Goal: Information Seeking & Learning: Understand process/instructions

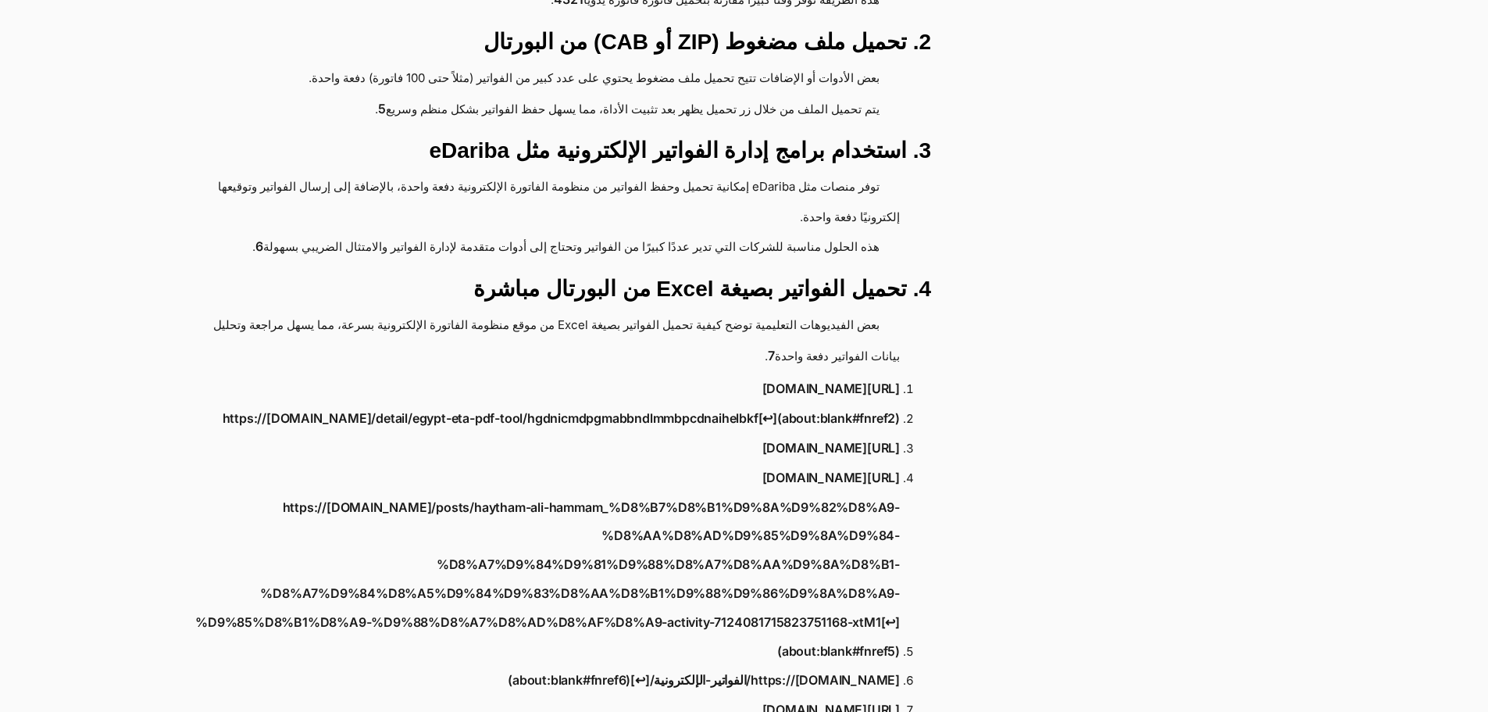
scroll to position [547, 0]
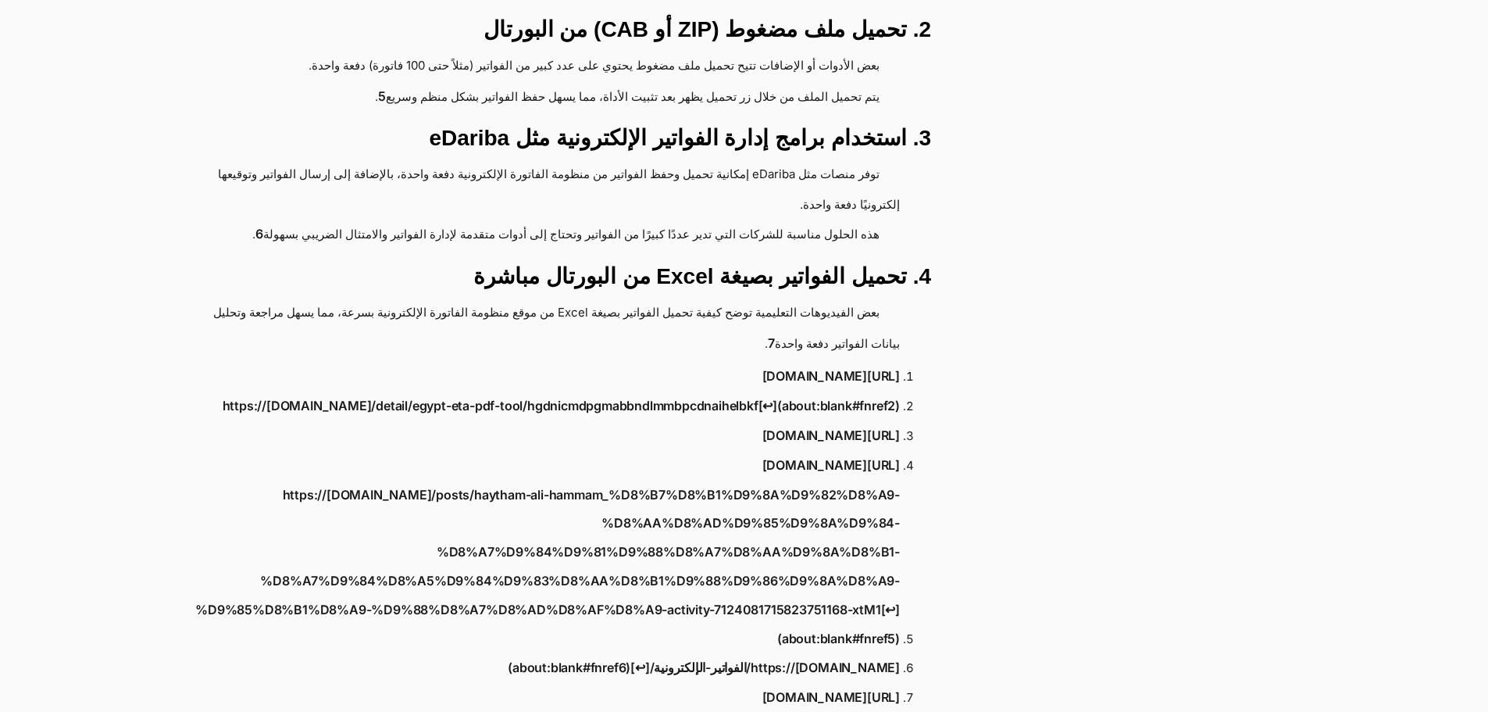
click at [769, 208] on div "يمكن تحميل الفواتير الإلكترونية دفعة واحدة من خلال عدة طرق وأدوات متاحة، منها: …" at bounding box center [561, 381] width 817 height 1306
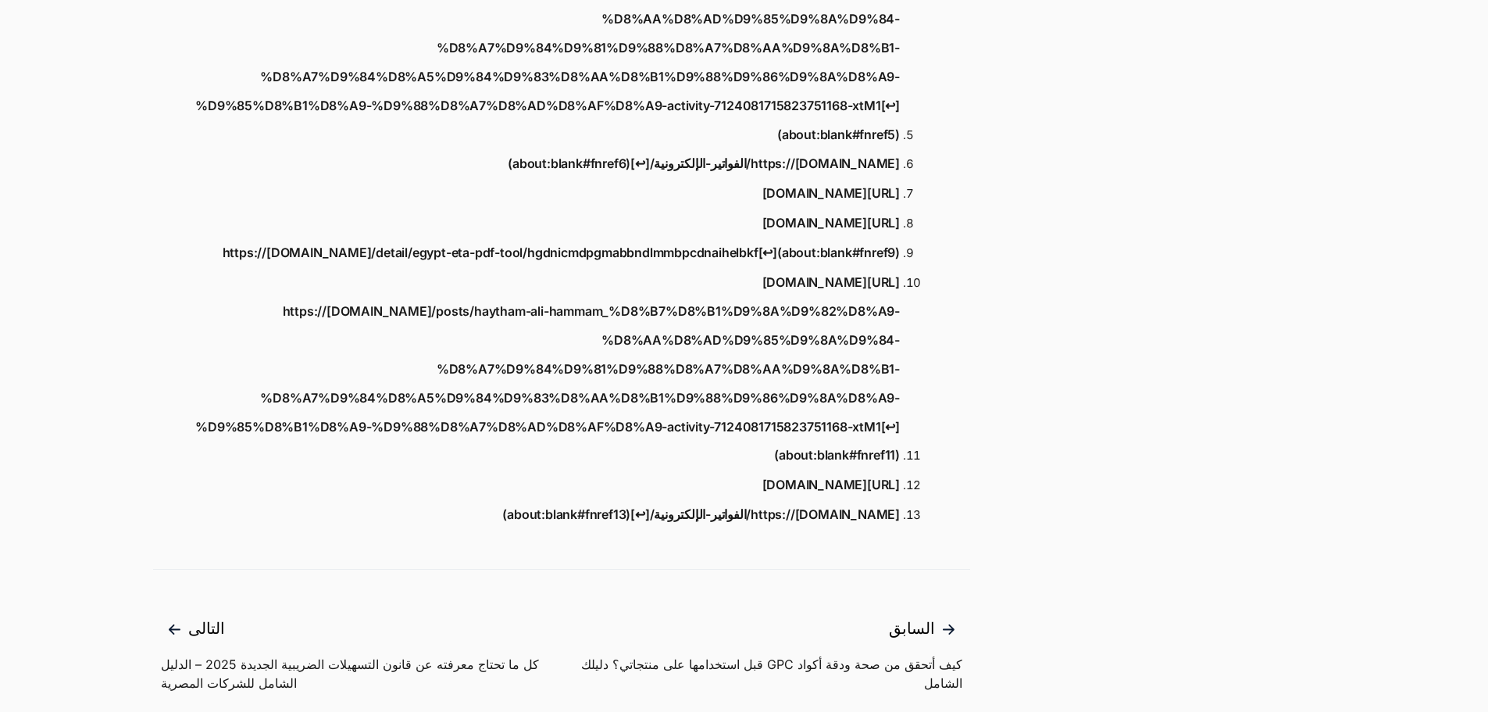
scroll to position [859, 0]
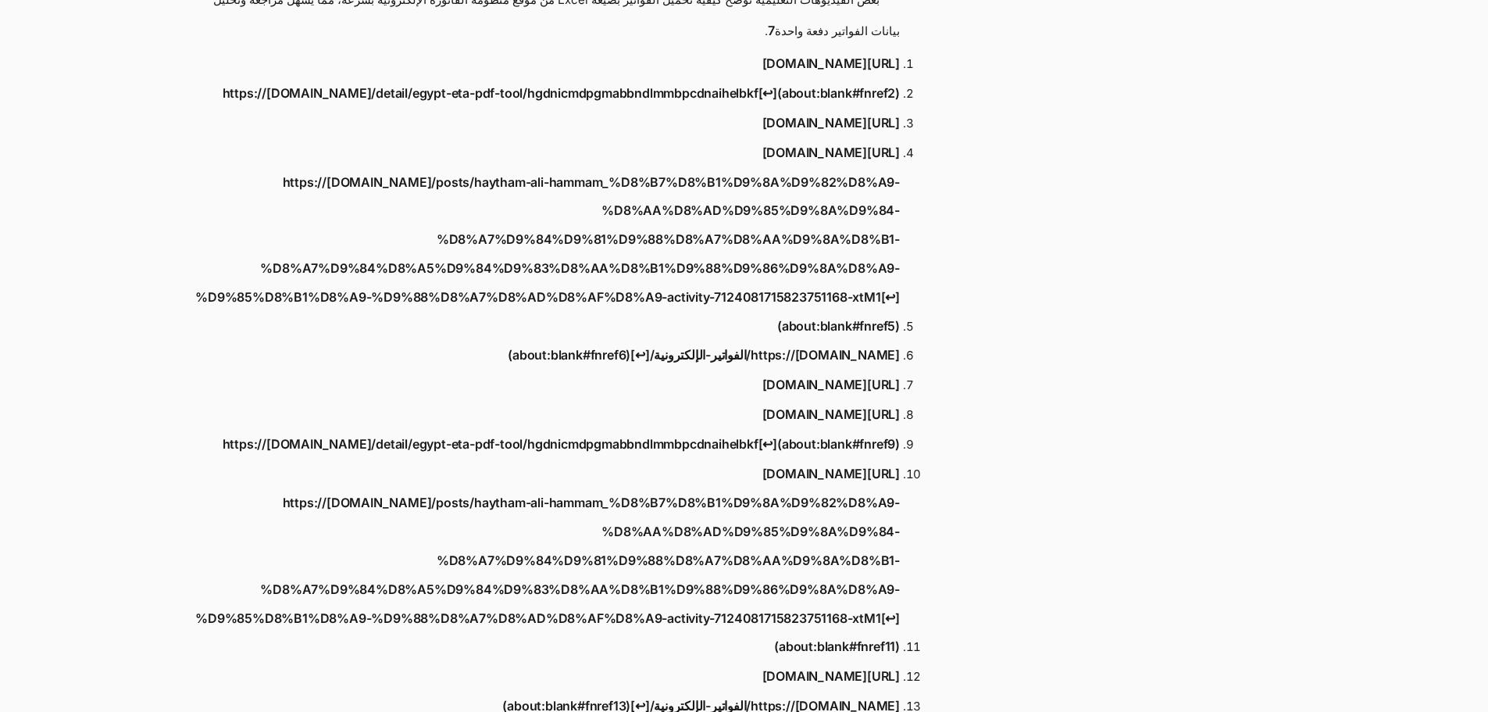
click at [1084, 463] on div "أقسام المقالات دليل المستخدم أمن بياناتك إقرار القيمة المضافة الإيصال الإلكترون…" at bounding box center [749, 315] width 1498 height 2137
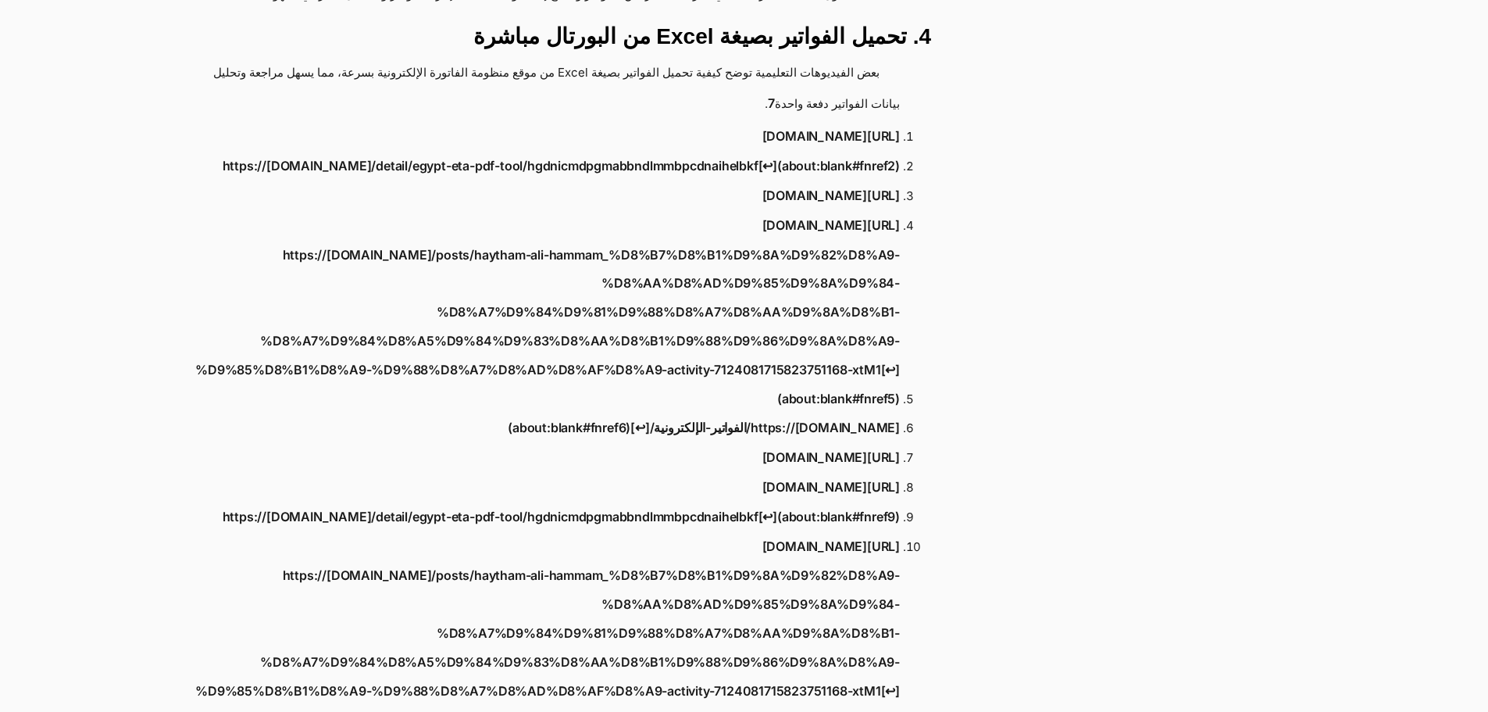
scroll to position [781, 0]
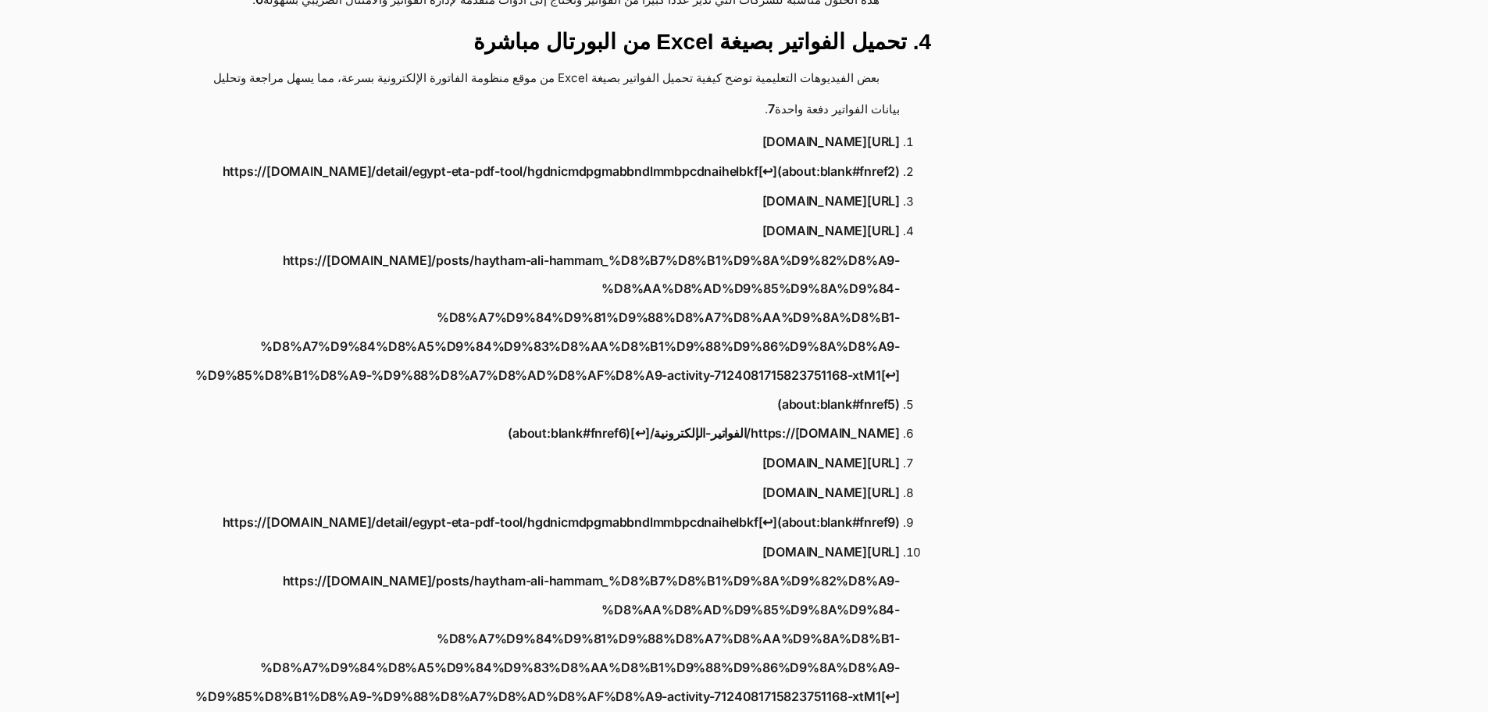
click at [967, 397] on div "يمكن تحميل الفواتير الإلكترونية دفعة واحدة من خلال عدة طرق وأدوات متاحة، منها: …" at bounding box center [561, 147] width 817 height 1306
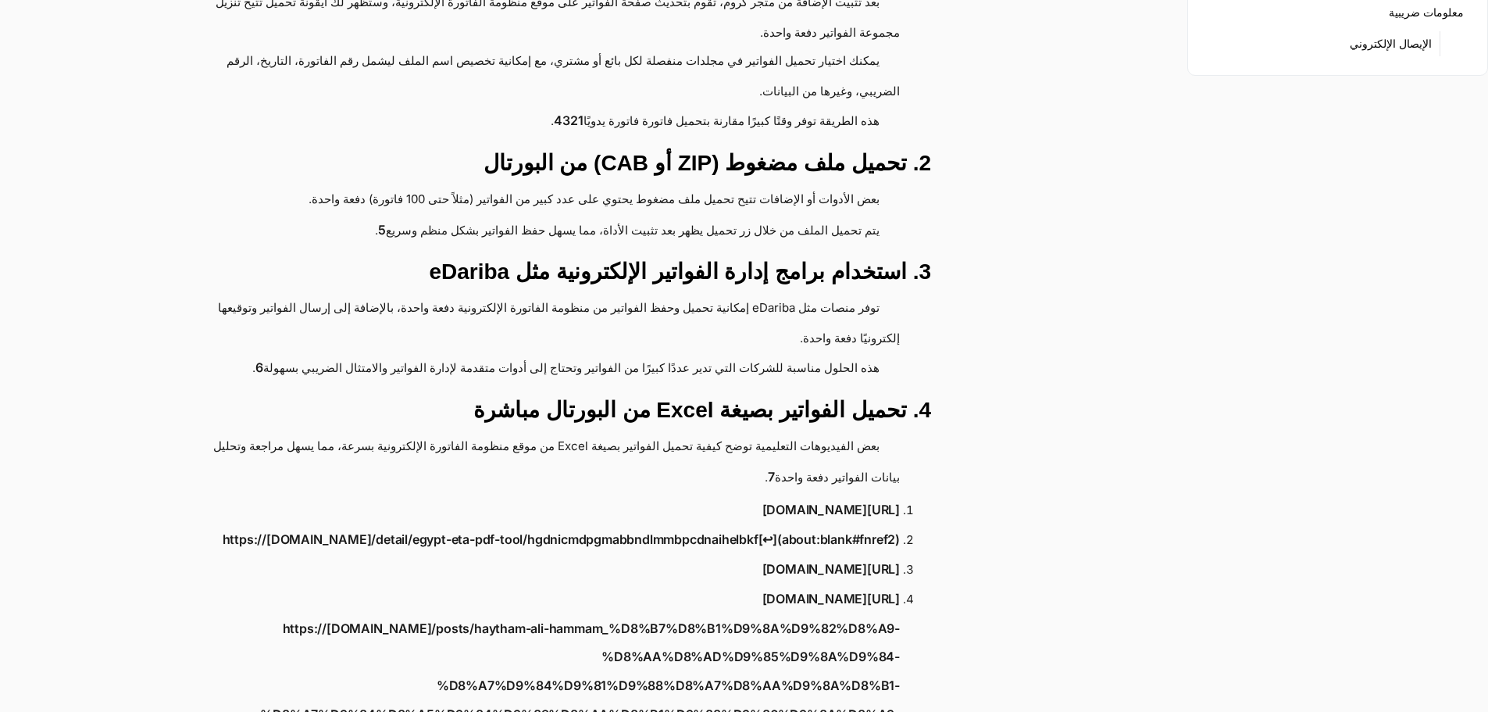
scroll to position [391, 0]
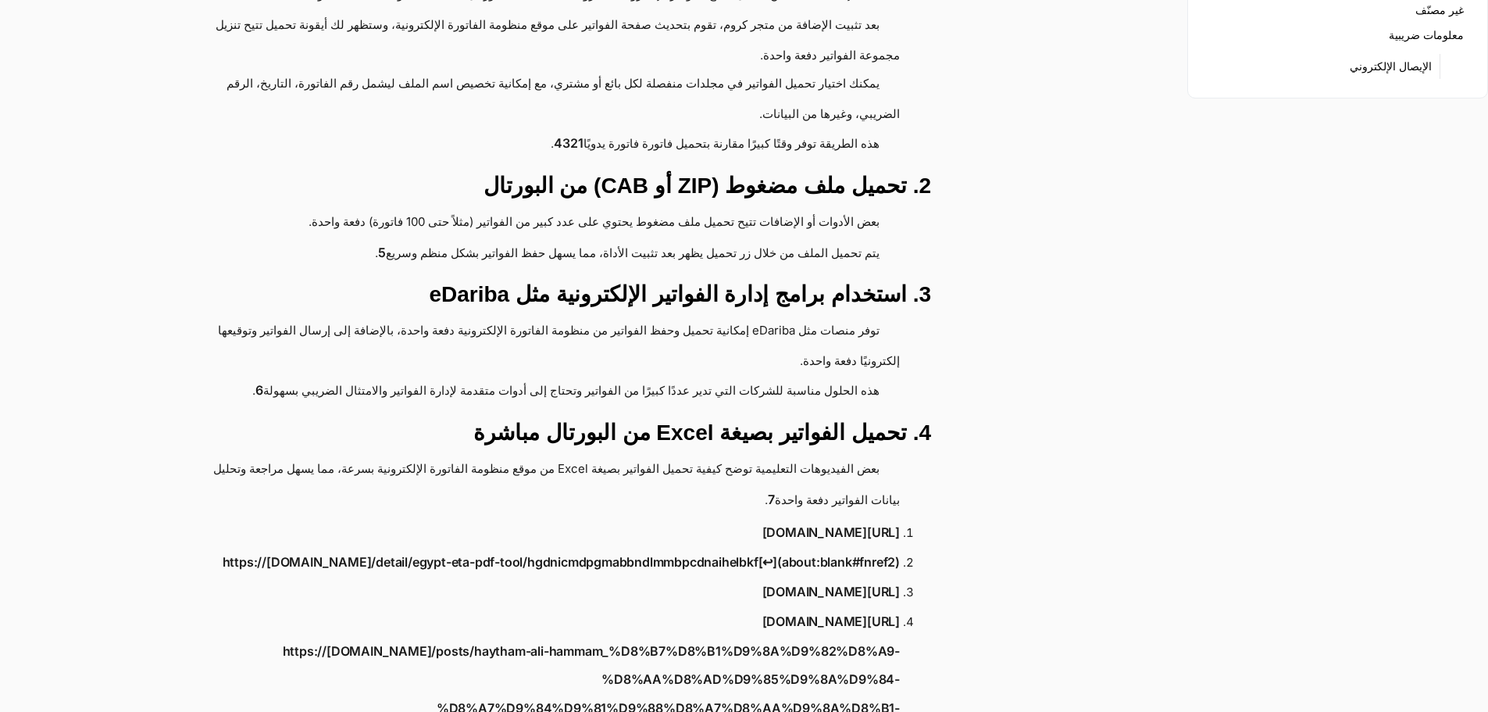
click at [768, 485] on link "7" at bounding box center [771, 499] width 7 height 29
click at [738, 455] on li "بعض الفيديوهات التعليمية توضح كيفية تحميل الفواتير بصيغة Excel من موقع منظومة ا…" at bounding box center [534, 485] width 731 height 60
click at [690, 455] on li "بعض الفيديوهات التعليمية توضح كيفية تحميل الفواتير بصيغة Excel من موقع منظومة ا…" at bounding box center [534, 485] width 731 height 60
click at [701, 455] on li "بعض الفيديوهات التعليمية توضح كيفية تحميل الفواتير بصيغة Excel من موقع منظومة ا…" at bounding box center [534, 485] width 731 height 60
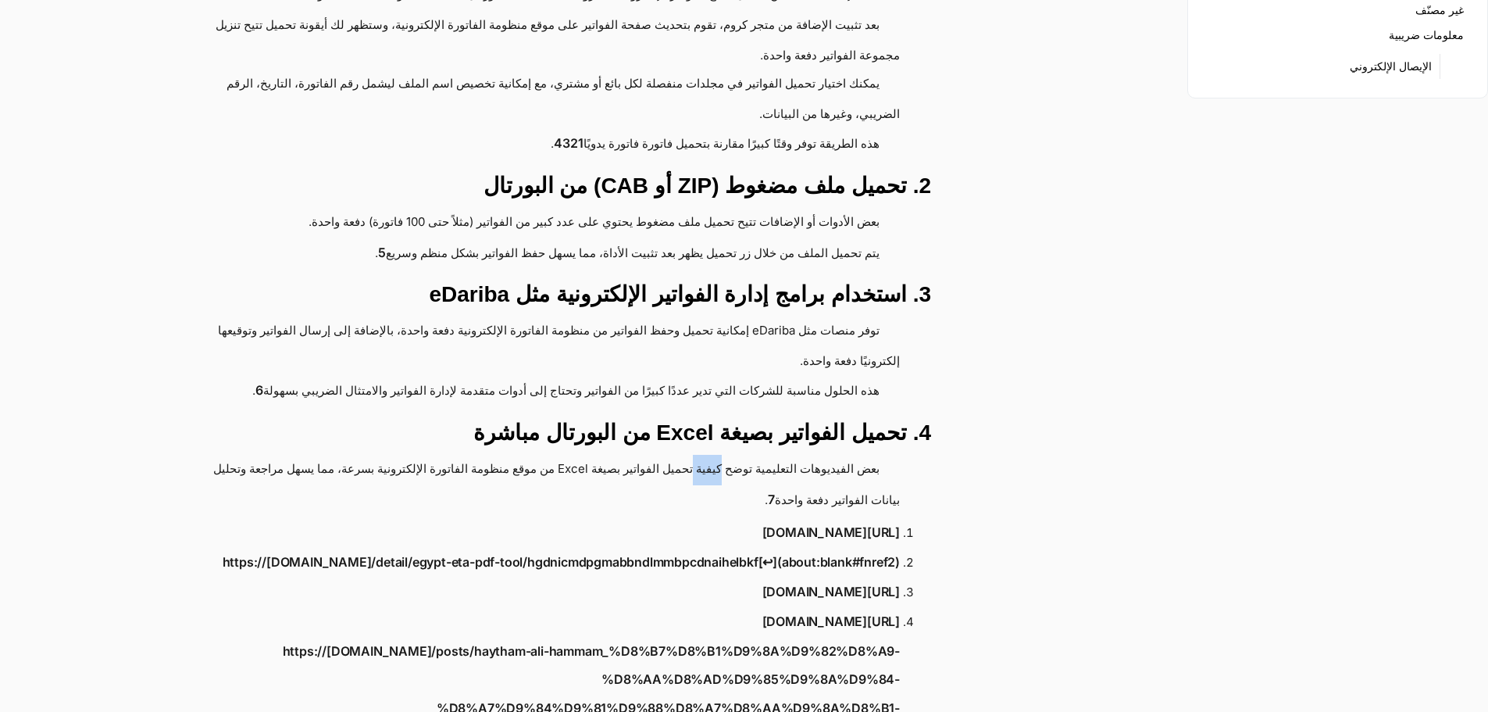
click at [701, 455] on li "بعض الفيديوهات التعليمية توضح كيفية تحميل الفواتير بصيغة Excel من موقع منظومة ا…" at bounding box center [534, 485] width 731 height 60
click at [695, 455] on li "بعض الفيديوهات التعليمية توضح كيفية تحميل الفواتير بصيغة Excel من موقع منظومة ا…" at bounding box center [534, 485] width 731 height 60
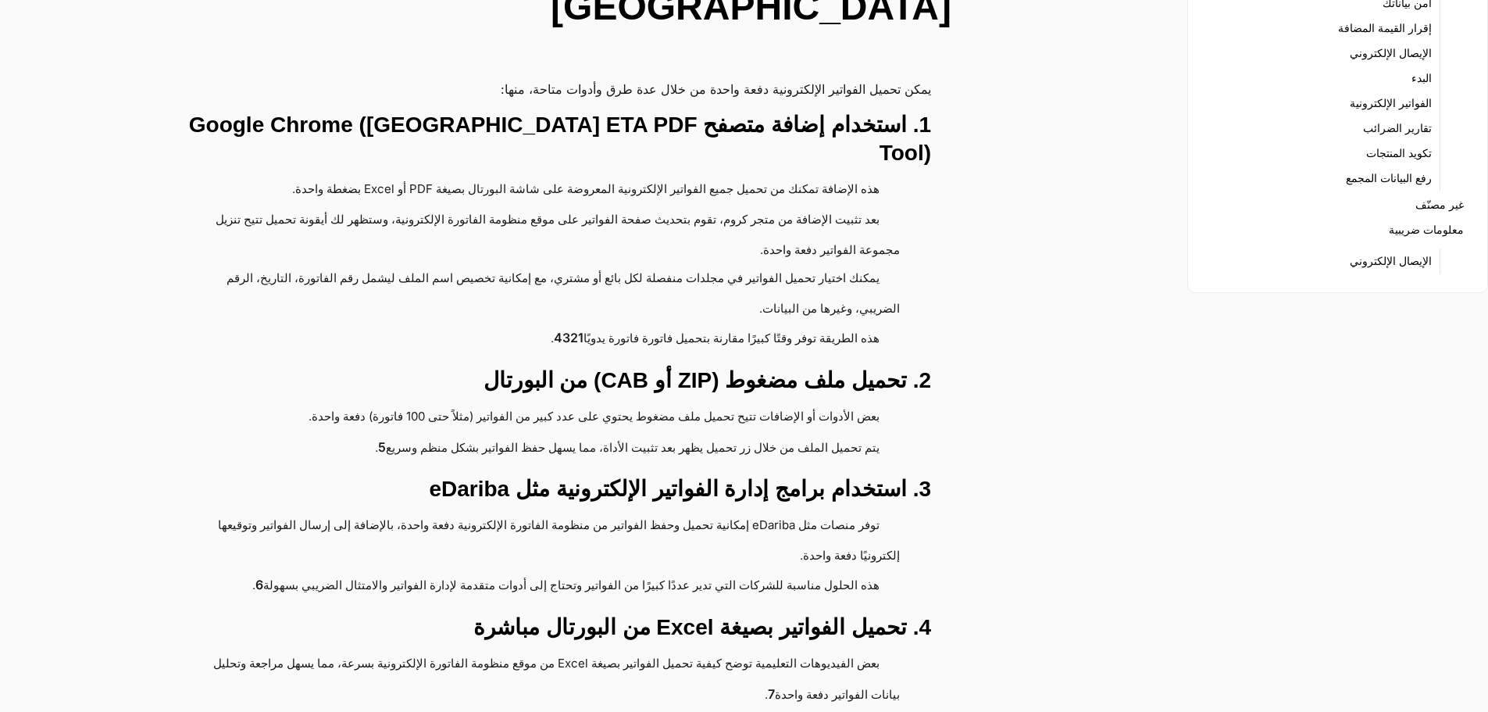
scroll to position [156, 0]
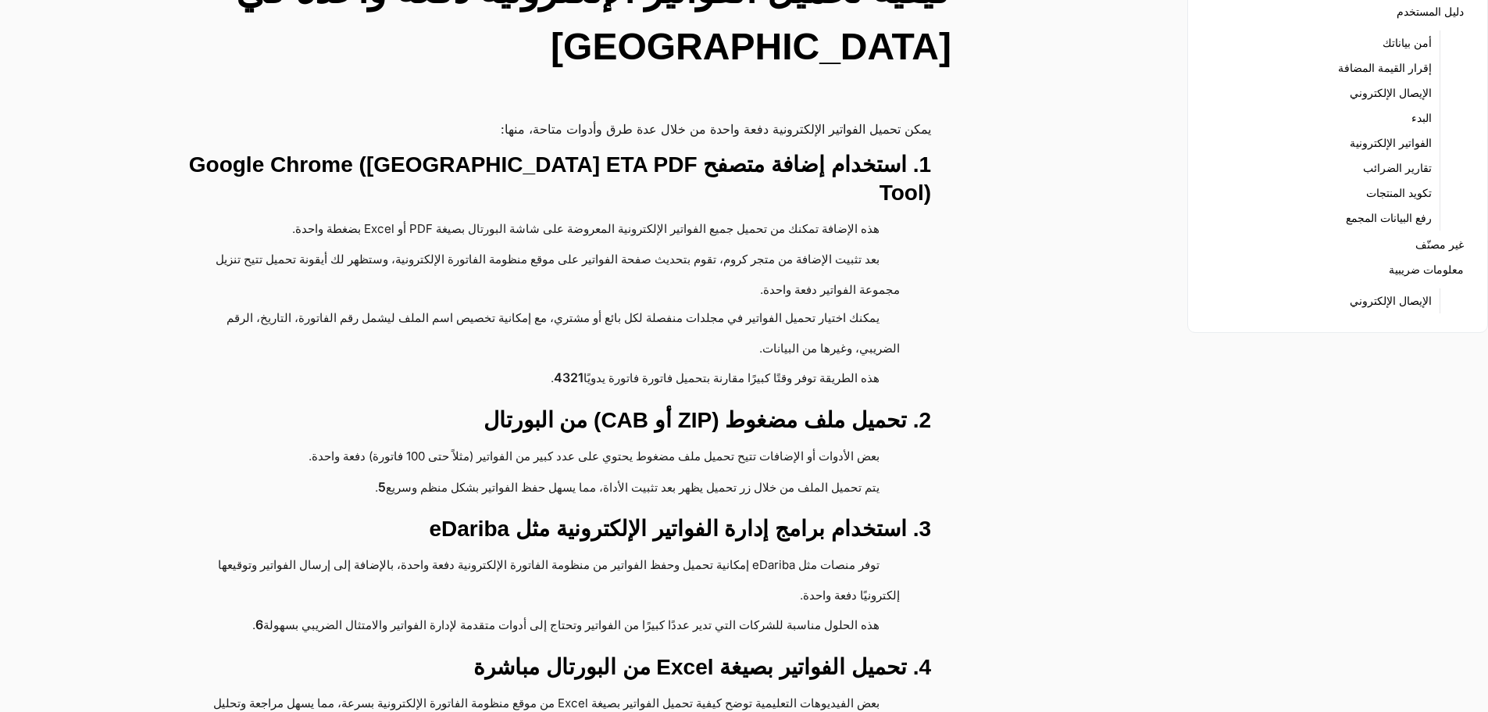
click at [759, 551] on li "توفر منصات مثل eDariba إمكانية تحميل وحفظ الفواتير من منظومة الفاتورة الإلكترون…" at bounding box center [534, 580] width 731 height 59
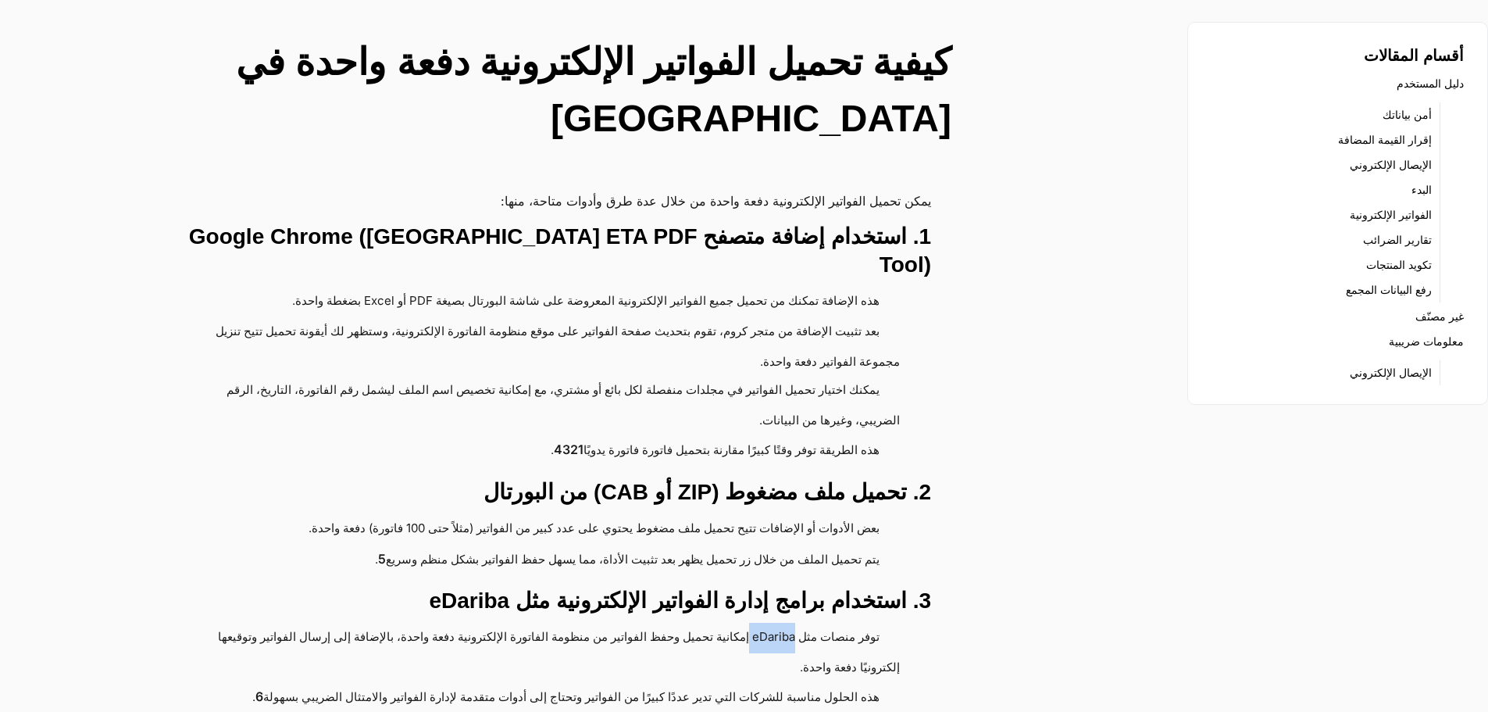
scroll to position [78, 0]
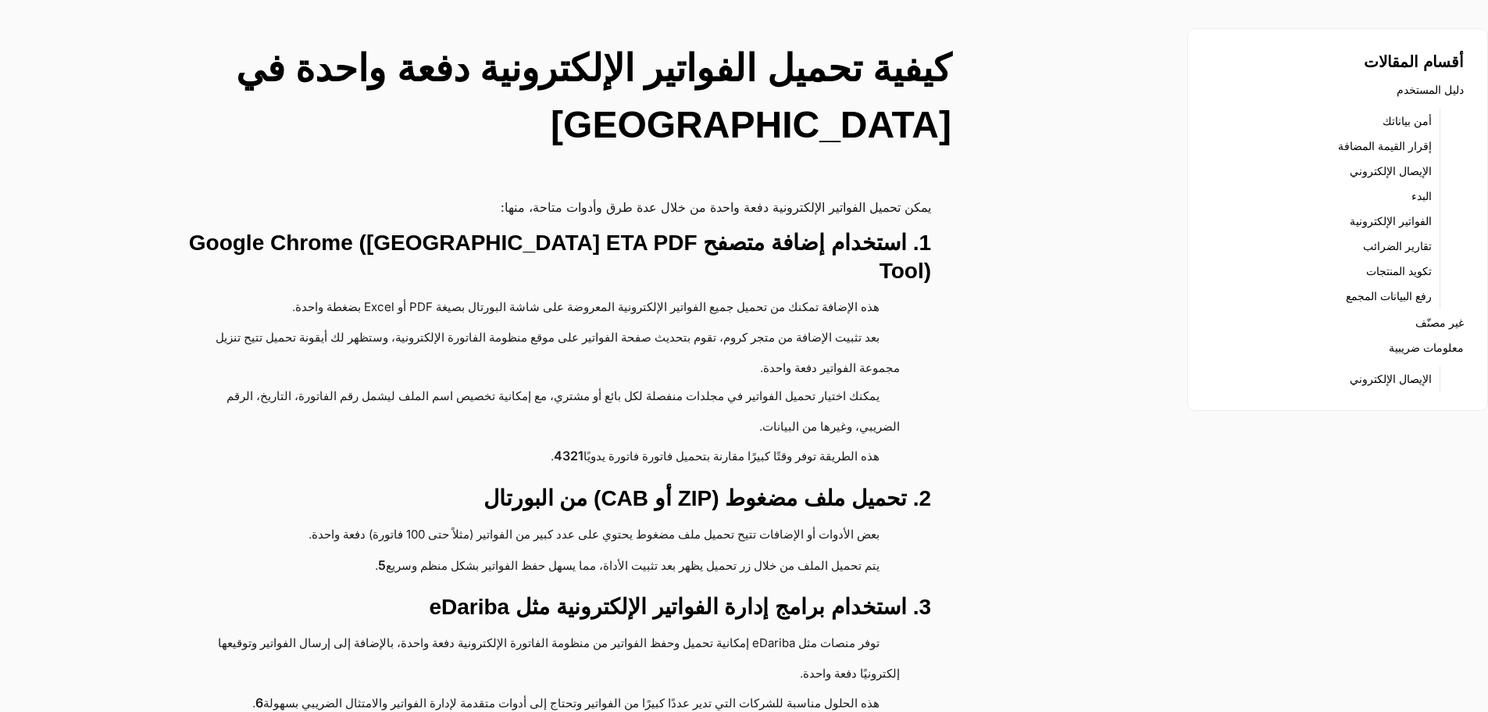
click at [721, 593] on h3 "3. استخدام برامج إدارة الفواتير الإلكترونية مثل eDariba" at bounding box center [542, 607] width 778 height 28
click at [738, 551] on li "يتم تحميل الملف من خلال زر تحميل يظهر بعد تثبيت الأداة، مما يسهل حفظ الفواتير ب…" at bounding box center [534, 566] width 731 height 31
click at [739, 520] on li "بعض الأدوات أو الإضافات تتيح تحميل ملف مضغوط يحتوي على عدد كبير من الفواتير (مث…" at bounding box center [534, 535] width 731 height 30
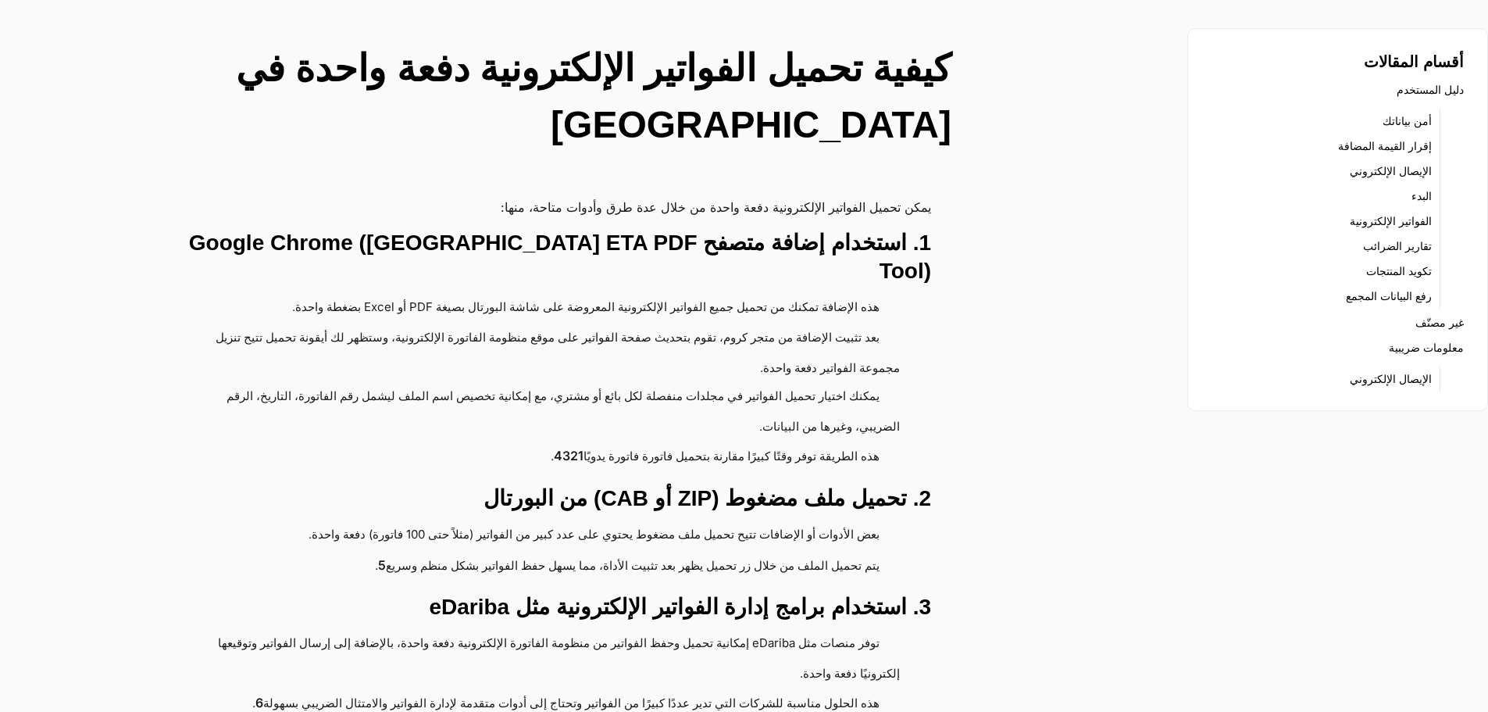
click at [712, 551] on li "يتم تحميل الملف من خلال زر تحميل يظهر بعد تثبيت الأداة، مما يسهل حفظ الفواتير ب…" at bounding box center [534, 566] width 731 height 31
click at [378, 551] on link "5" at bounding box center [382, 565] width 8 height 29
click at [373, 551] on li "يتم تحميل الملف من خلال زر تحميل يظهر بعد تثبيت الأداة، مما يسهل حفظ الفواتير ب…" at bounding box center [534, 566] width 731 height 31
click at [359, 551] on li "يتم تحميل الملف من خلال زر تحميل يظهر بعد تثبيت الأداة، مما يسهل حفظ الفواتير ب…" at bounding box center [534, 566] width 731 height 31
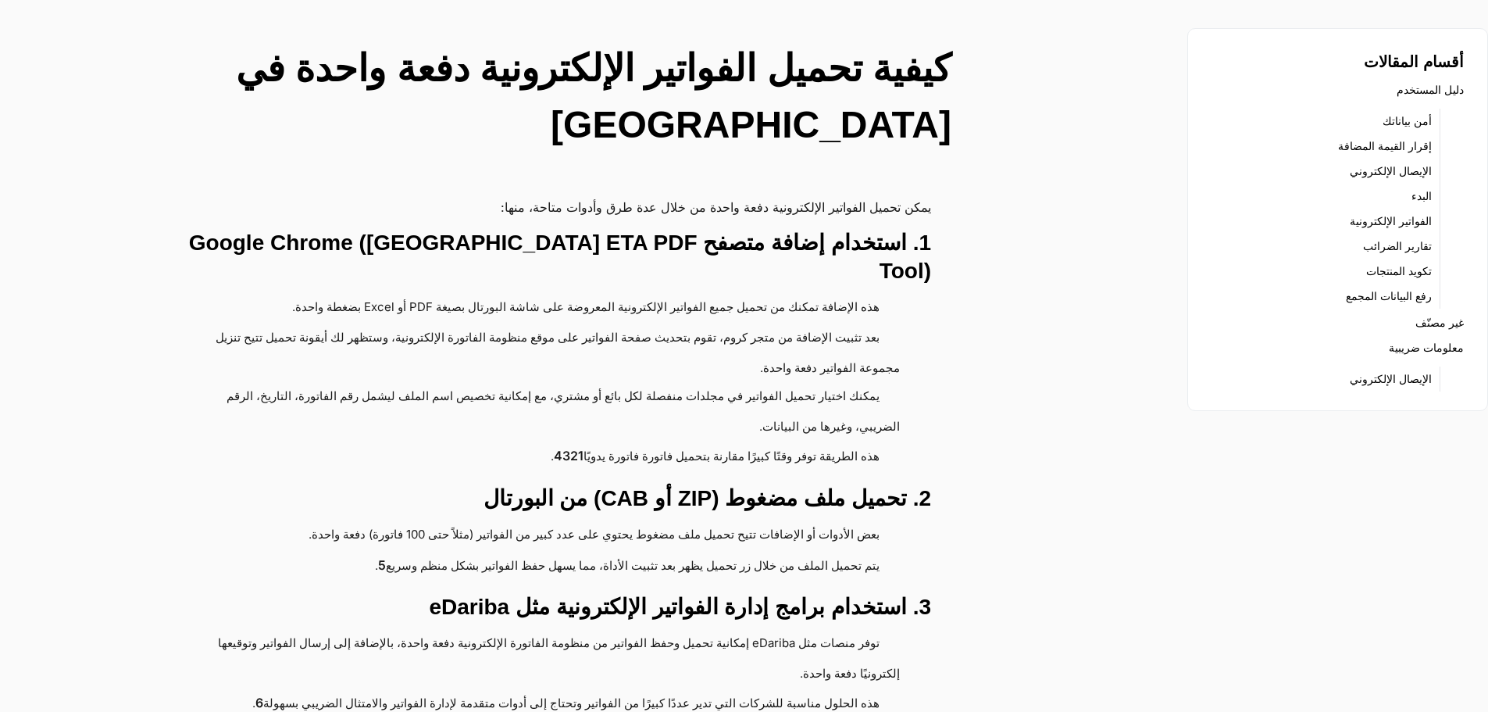
click at [355, 520] on li "بعض الأدوات أو الإضافات تتيح تحميل ملف مضغوط يحتوي على عدد كبير من الفواتير (مث…" at bounding box center [534, 535] width 731 height 30
click at [352, 551] on li "يتم تحميل الملف من خلال زر تحميل يظهر بعد تثبيت الأداة، مما يسهل حفظ الفواتير ب…" at bounding box center [534, 566] width 731 height 31
click at [434, 520] on li "بعض الأدوات أو الإضافات تتيح تحميل ملف مضغوط يحتوي على عدد كبير من الفواتير (مث…" at bounding box center [534, 535] width 731 height 30
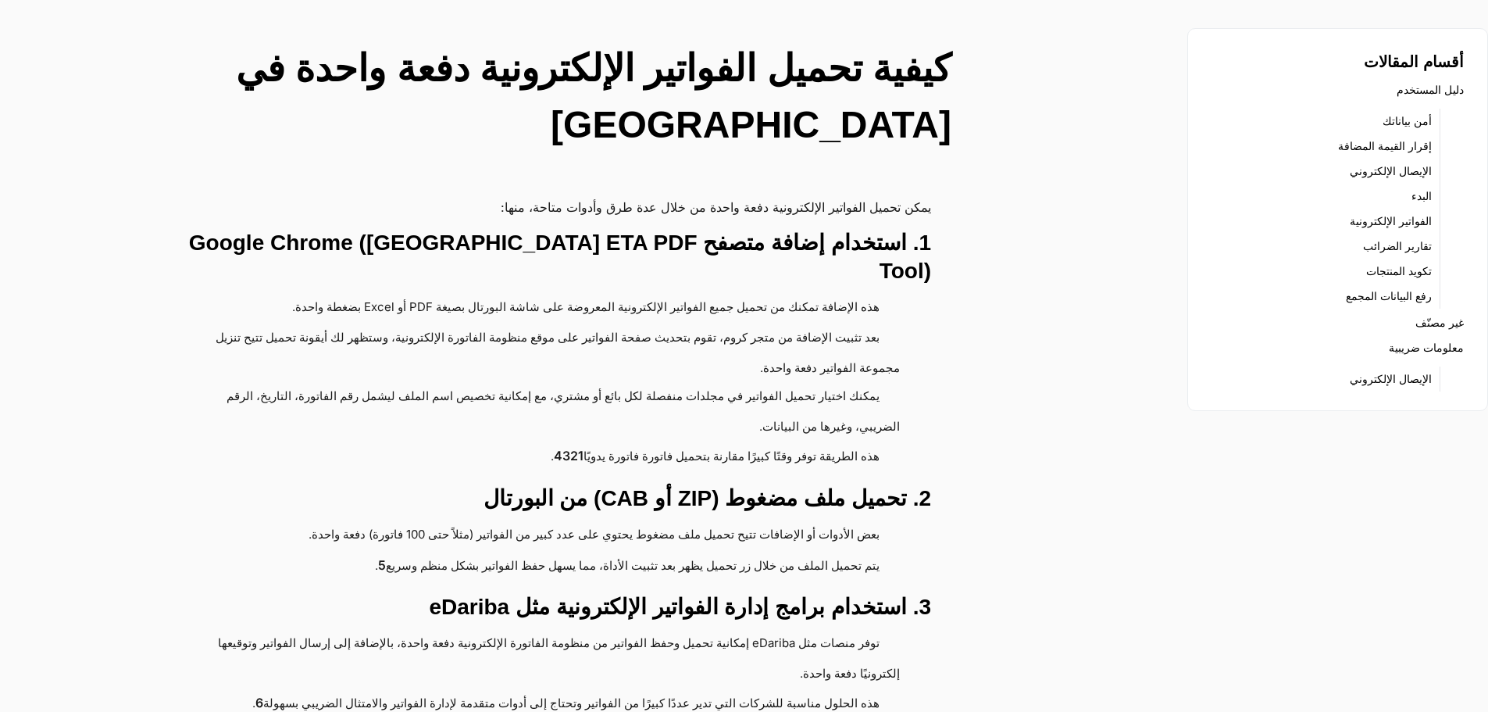
click at [464, 520] on li "بعض الأدوات أو الإضافات تتيح تحميل ملف مضغوط يحتوي على عدد كبير من الفواتير (مث…" at bounding box center [534, 535] width 731 height 30
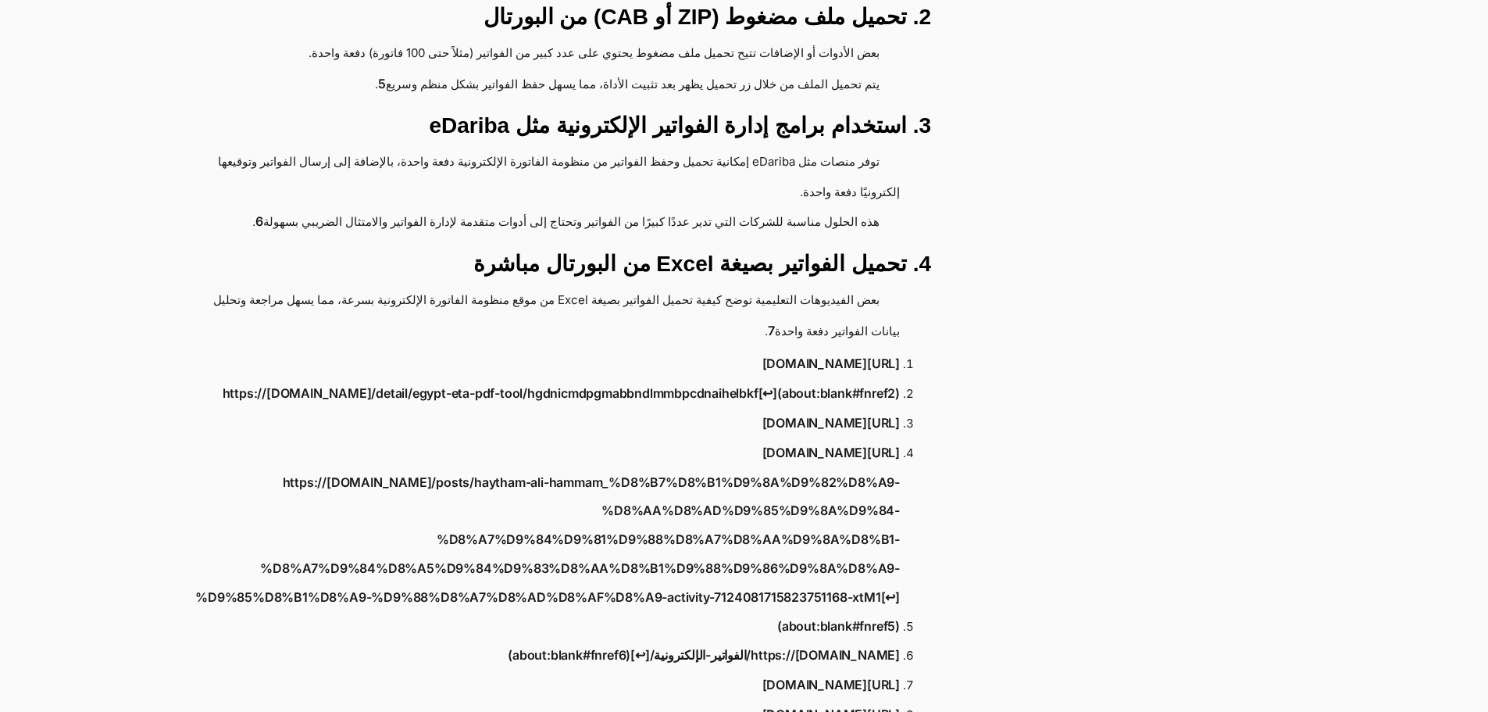
scroll to position [625, 0]
